Goal: Task Accomplishment & Management: Manage account settings

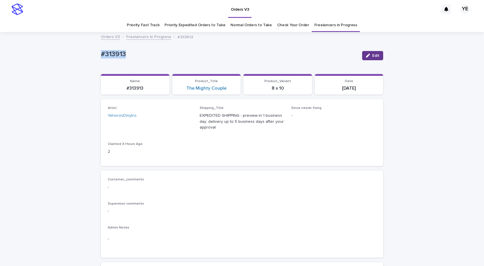
click at [378, 56] on button "Edit" at bounding box center [372, 55] width 21 height 9
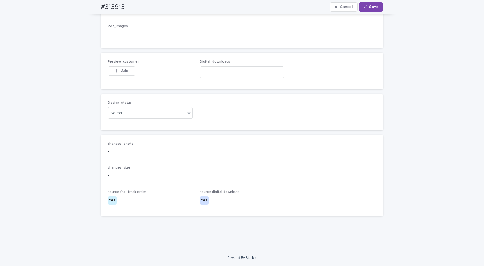
scroll to position [397, 0]
click at [227, 73] on input at bounding box center [242, 72] width 85 height 12
paste input "**********"
drag, startPoint x: 239, startPoint y: 73, endPoint x: 171, endPoint y: 72, distance: 67.7
click at [172, 72] on div "**********" at bounding box center [242, 71] width 269 height 22
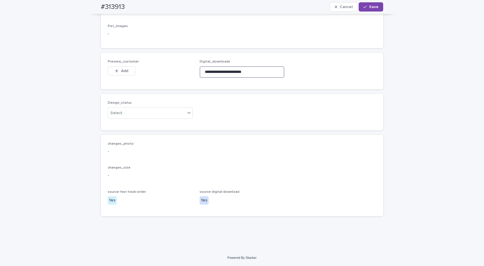
paste input "**********"
type input "**********"
click at [154, 109] on div "Select..." at bounding box center [146, 113] width 77 height 10
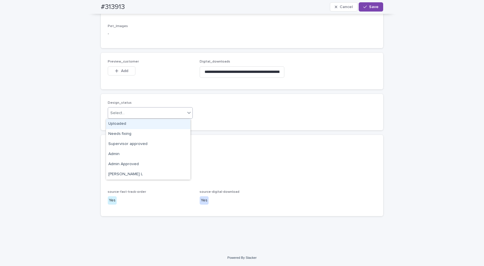
click at [128, 126] on div "Uploaded" at bounding box center [148, 124] width 84 height 10
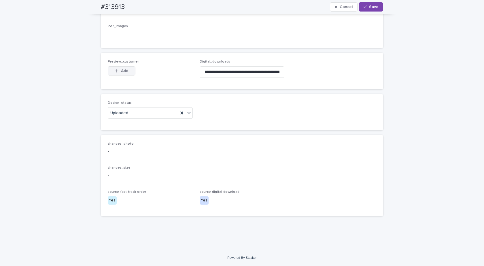
click at [116, 72] on icon "button" at bounding box center [116, 71] width 3 height 4
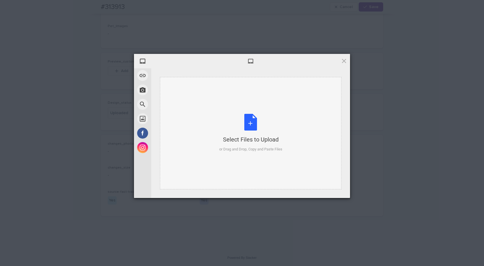
click at [265, 130] on div "Select Files to Upload or Drag and Drop, Copy and Paste Files" at bounding box center [250, 133] width 63 height 38
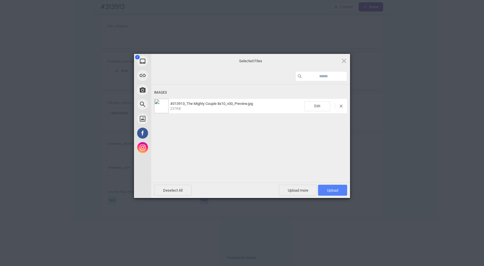
click at [333, 190] on span "Upload 1" at bounding box center [332, 190] width 11 height 4
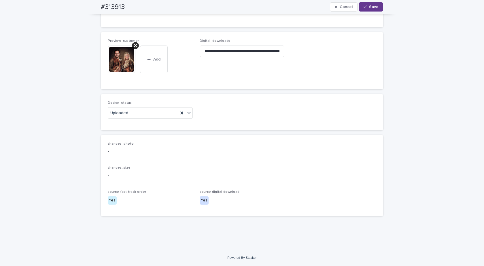
click at [369, 7] on span "Save" at bounding box center [374, 7] width 10 height 4
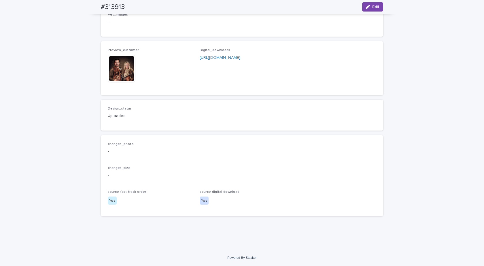
click at [125, 78] on img at bounding box center [122, 69] width 28 height 28
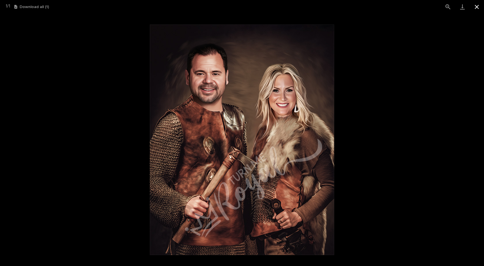
click at [478, 8] on button "Close gallery" at bounding box center [477, 7] width 14 height 14
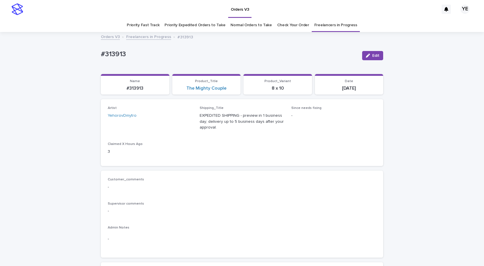
click at [136, 36] on link "Freelancers in Progress" at bounding box center [148, 36] width 45 height 7
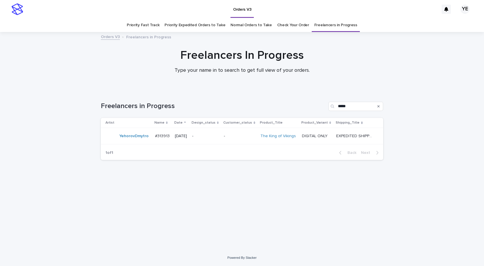
click at [138, 141] on div "YehorovDmytro" at bounding box center [133, 136] width 29 height 10
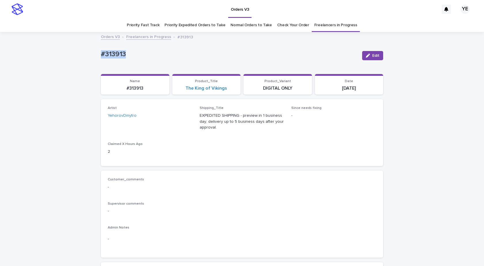
drag, startPoint x: 140, startPoint y: 56, endPoint x: 56, endPoint y: 59, distance: 83.9
copy p "#313913"
click at [372, 54] on span "Edit" at bounding box center [375, 56] width 7 height 4
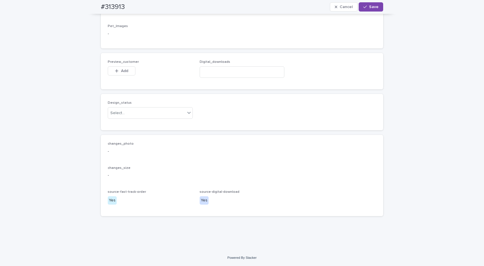
scroll to position [361, 0]
click at [233, 71] on input at bounding box center [242, 72] width 85 height 12
paste input "**********"
type input "**********"
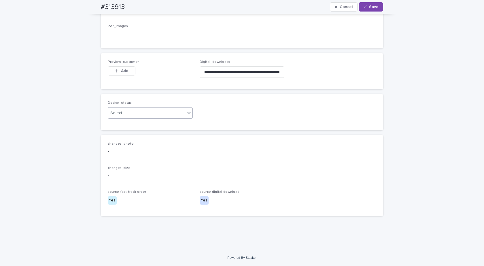
click at [131, 116] on div "Select..." at bounding box center [146, 113] width 77 height 10
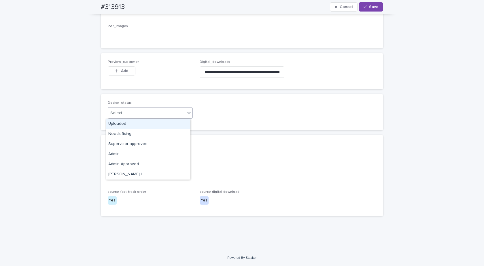
click at [122, 122] on div "Uploaded" at bounding box center [148, 124] width 84 height 10
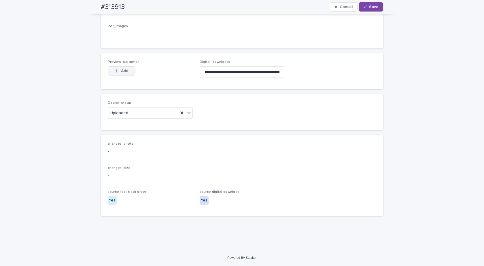
click at [121, 73] on span "Add" at bounding box center [124, 71] width 7 height 4
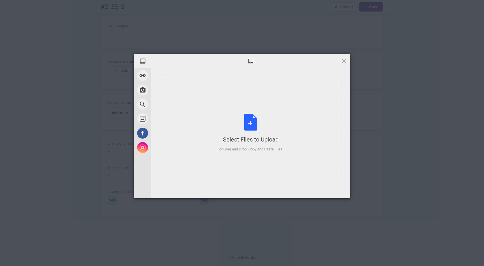
click at [250, 134] on div "Select Files to Upload or Drag and Drop, Copy and Paste Files" at bounding box center [250, 133] width 63 height 38
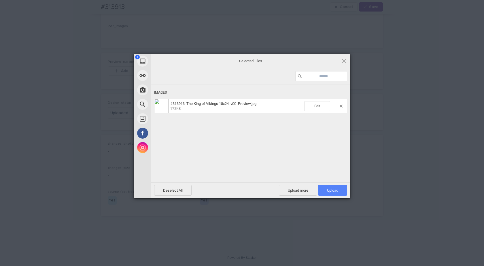
click at [337, 190] on span "Upload 1" at bounding box center [332, 190] width 11 height 4
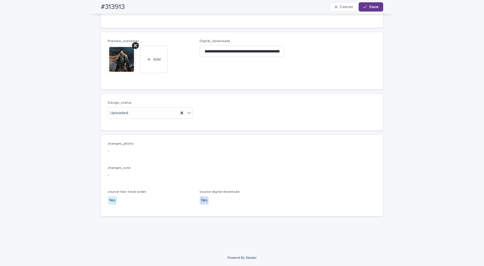
click at [372, 8] on span "Save" at bounding box center [374, 7] width 10 height 4
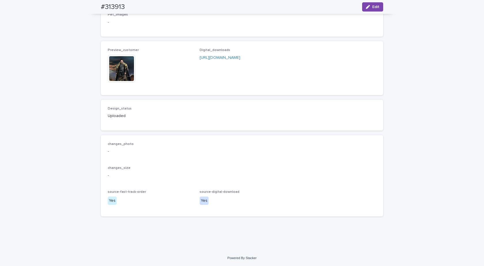
click at [116, 79] on img at bounding box center [122, 69] width 28 height 28
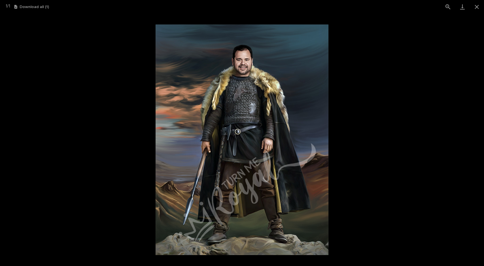
drag, startPoint x: 478, startPoint y: 5, endPoint x: 451, endPoint y: 14, distance: 29.0
click at [479, 5] on button "Close gallery" at bounding box center [477, 7] width 14 height 14
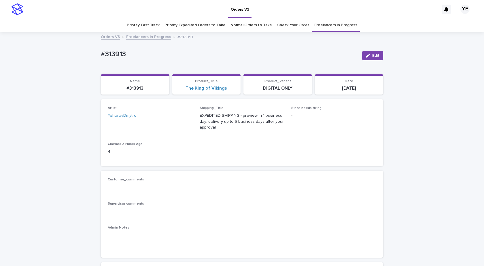
click at [139, 39] on link "Freelancers in Progress" at bounding box center [148, 36] width 45 height 7
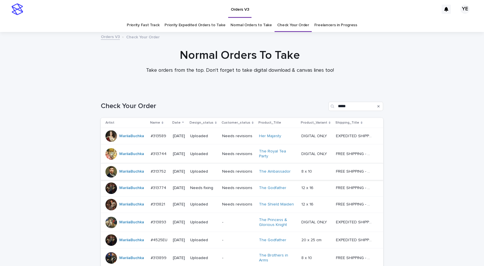
scroll to position [159, 0]
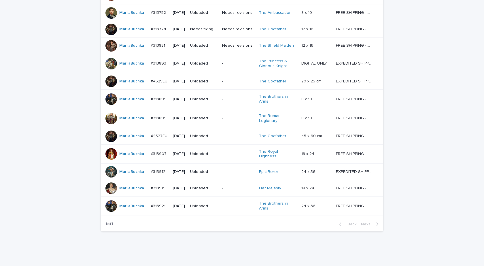
click at [120, 120] on div "MariiaBuchka" at bounding box center [125, 119] width 41 height 12
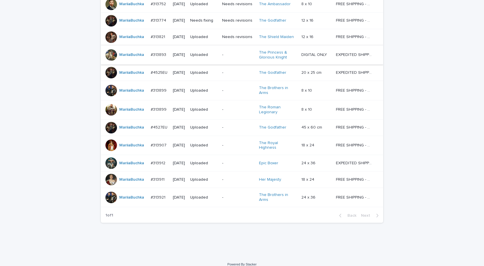
scroll to position [168, 0]
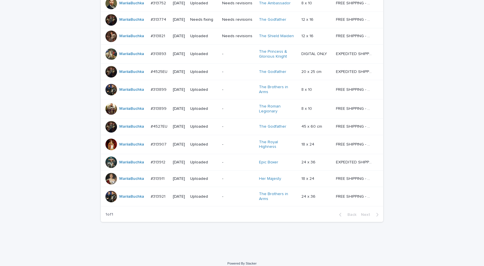
click at [131, 180] on td "MariiaBuchka" at bounding box center [125, 179] width 48 height 16
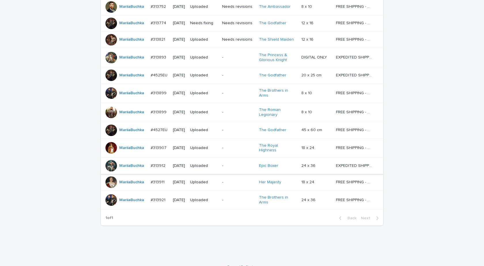
scroll to position [168, 0]
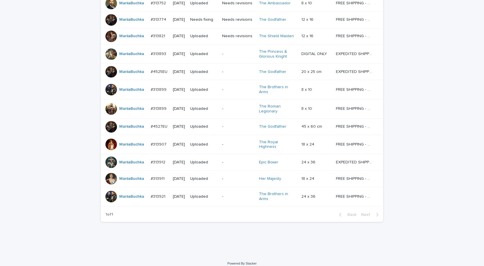
click at [135, 196] on div "MariiaBuchka" at bounding box center [131, 197] width 25 height 10
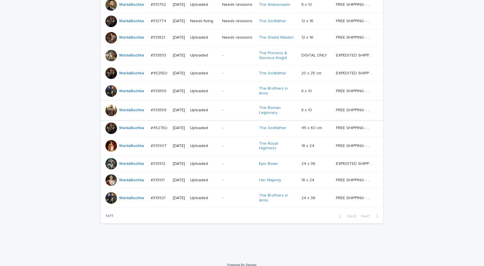
scroll to position [168, 0]
